Goal: Transaction & Acquisition: Register for event/course

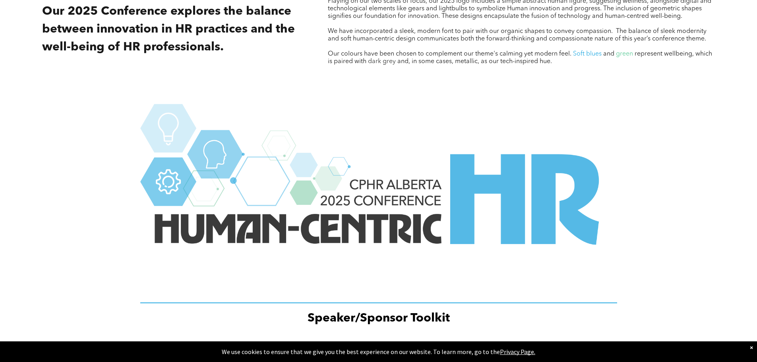
scroll to position [1060, 0]
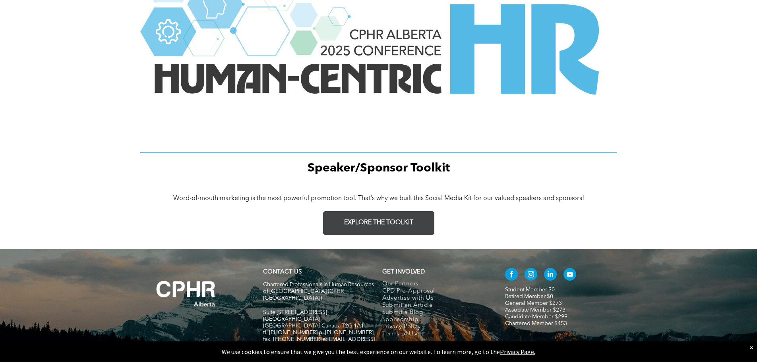
click at [407, 218] on link "EXPLORE THE TOOLKIT" at bounding box center [378, 223] width 111 height 24
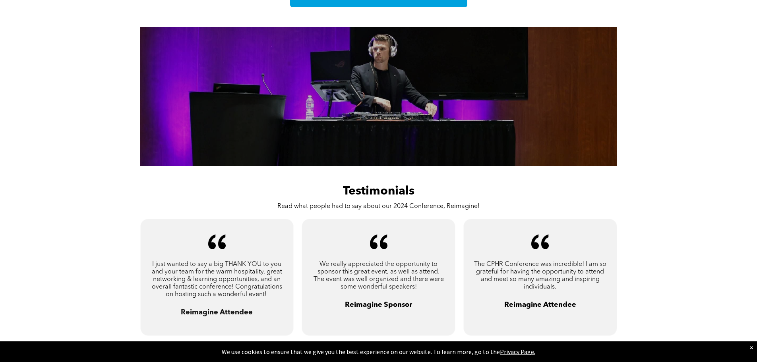
scroll to position [477, 0]
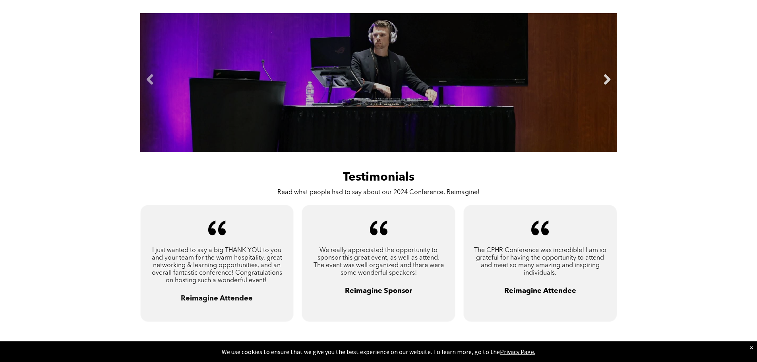
click at [609, 77] on link "Next" at bounding box center [607, 80] width 12 height 12
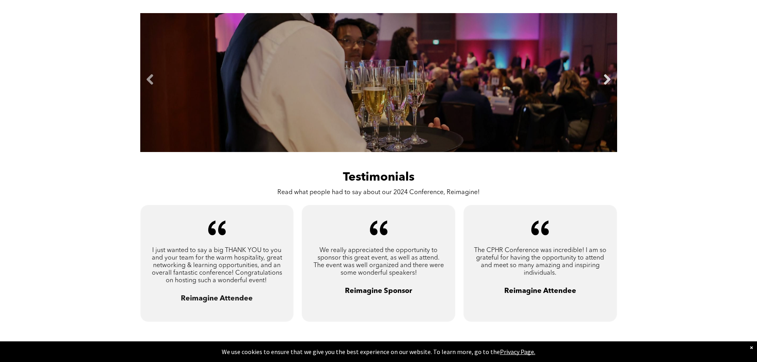
click at [609, 77] on link "Next" at bounding box center [607, 80] width 12 height 12
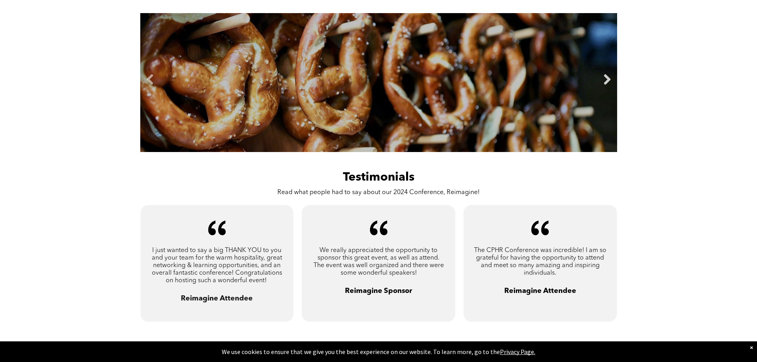
click at [609, 77] on link "Next" at bounding box center [607, 80] width 12 height 12
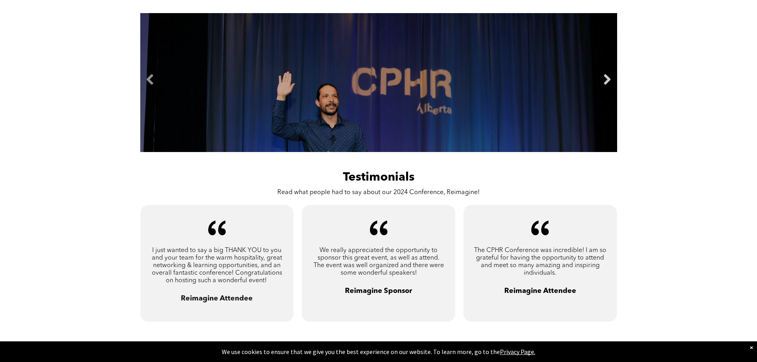
click at [609, 77] on link "Next" at bounding box center [607, 80] width 12 height 12
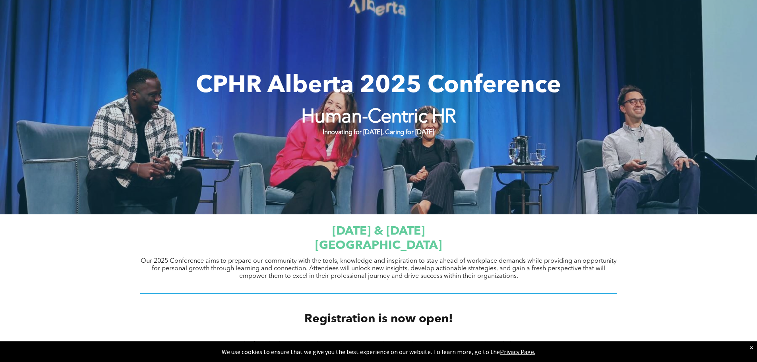
scroll to position [0, 0]
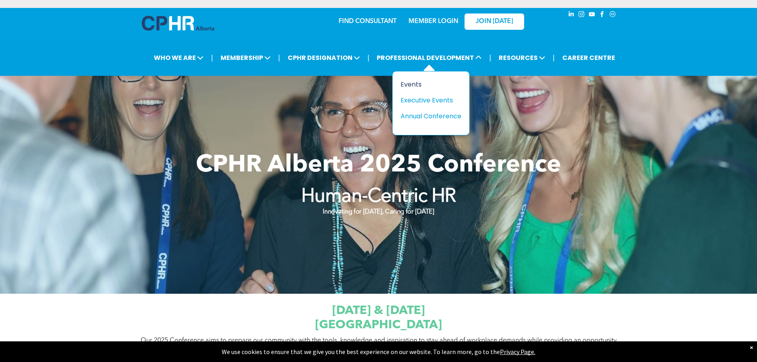
click at [416, 82] on div "Events" at bounding box center [427, 84] width 55 height 10
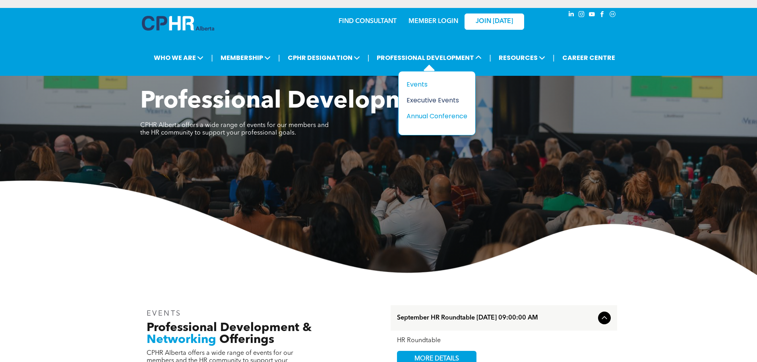
click at [442, 99] on div "Executive Events" at bounding box center [433, 100] width 55 height 10
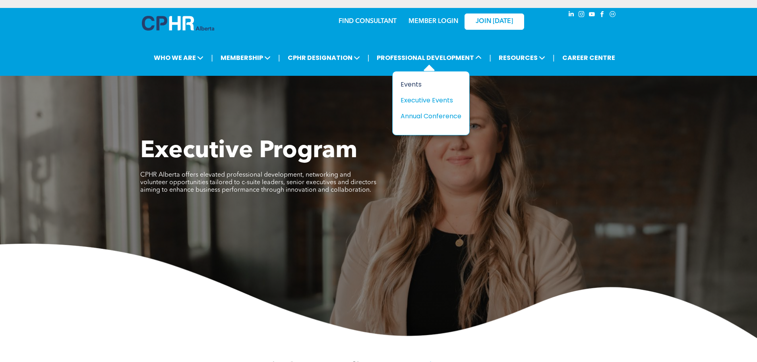
click at [414, 86] on div "Events" at bounding box center [427, 84] width 55 height 10
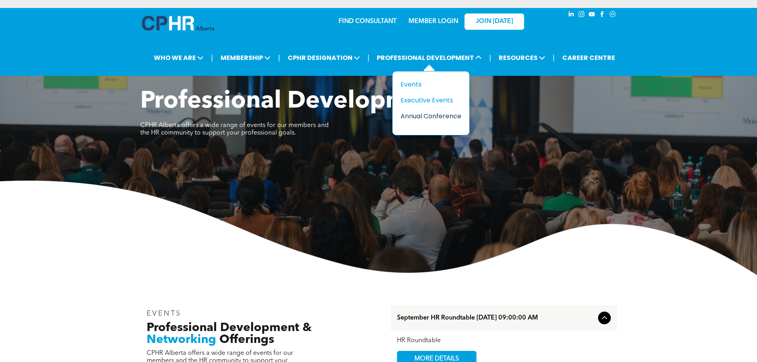
click at [421, 115] on div "Annual Conference" at bounding box center [427, 116] width 55 height 10
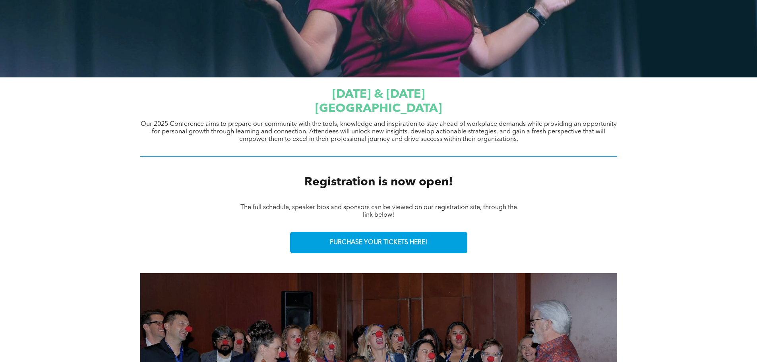
scroll to position [187, 0]
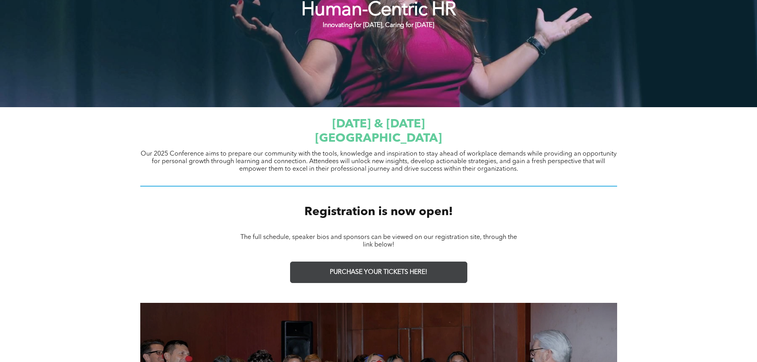
click at [400, 266] on link "PURCHASE YOUR TICKETS HERE!" at bounding box center [378, 272] width 177 height 21
